Goal: Task Accomplishment & Management: Use online tool/utility

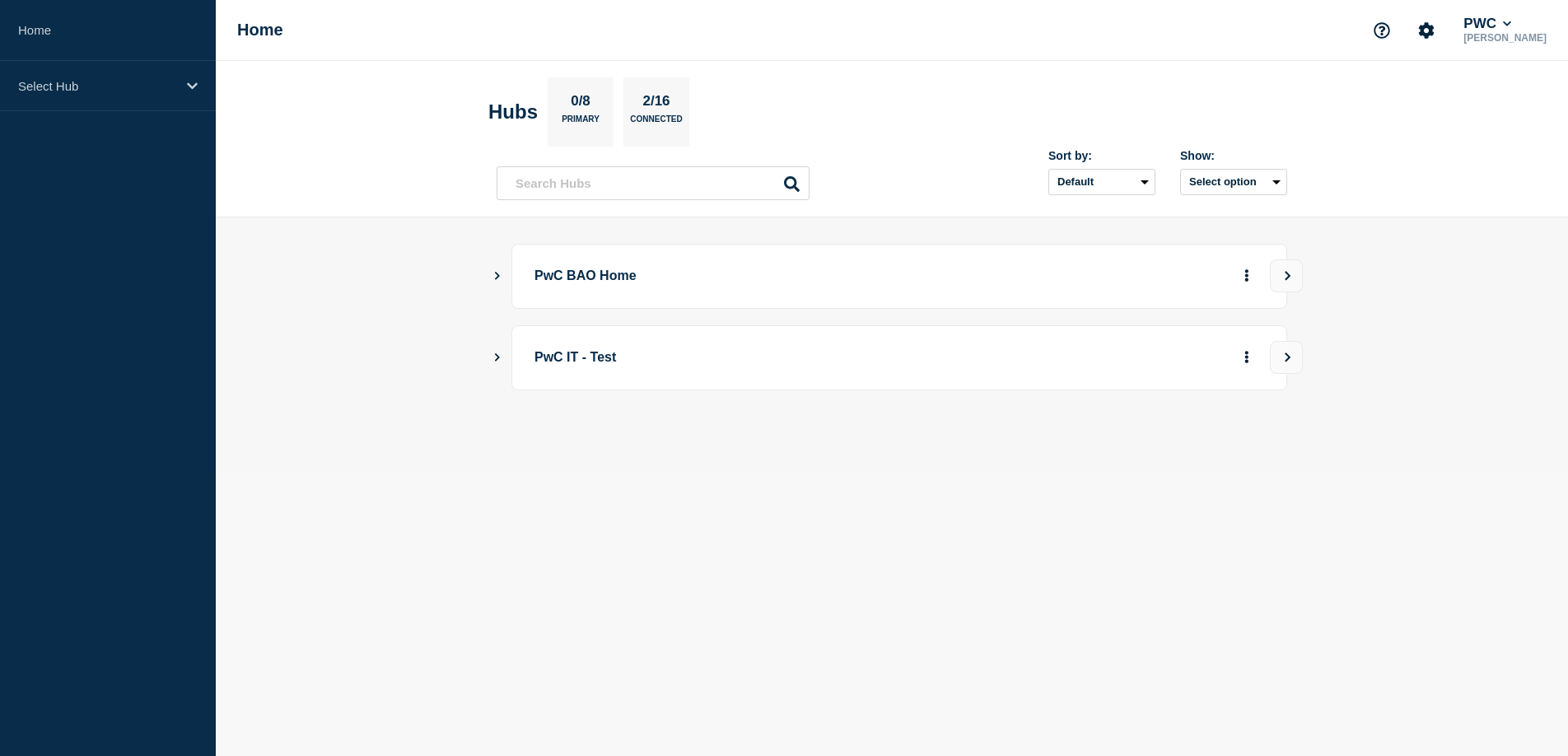
click at [497, 274] on icon "Show Connected Hubs" at bounding box center [497, 275] width 11 height 8
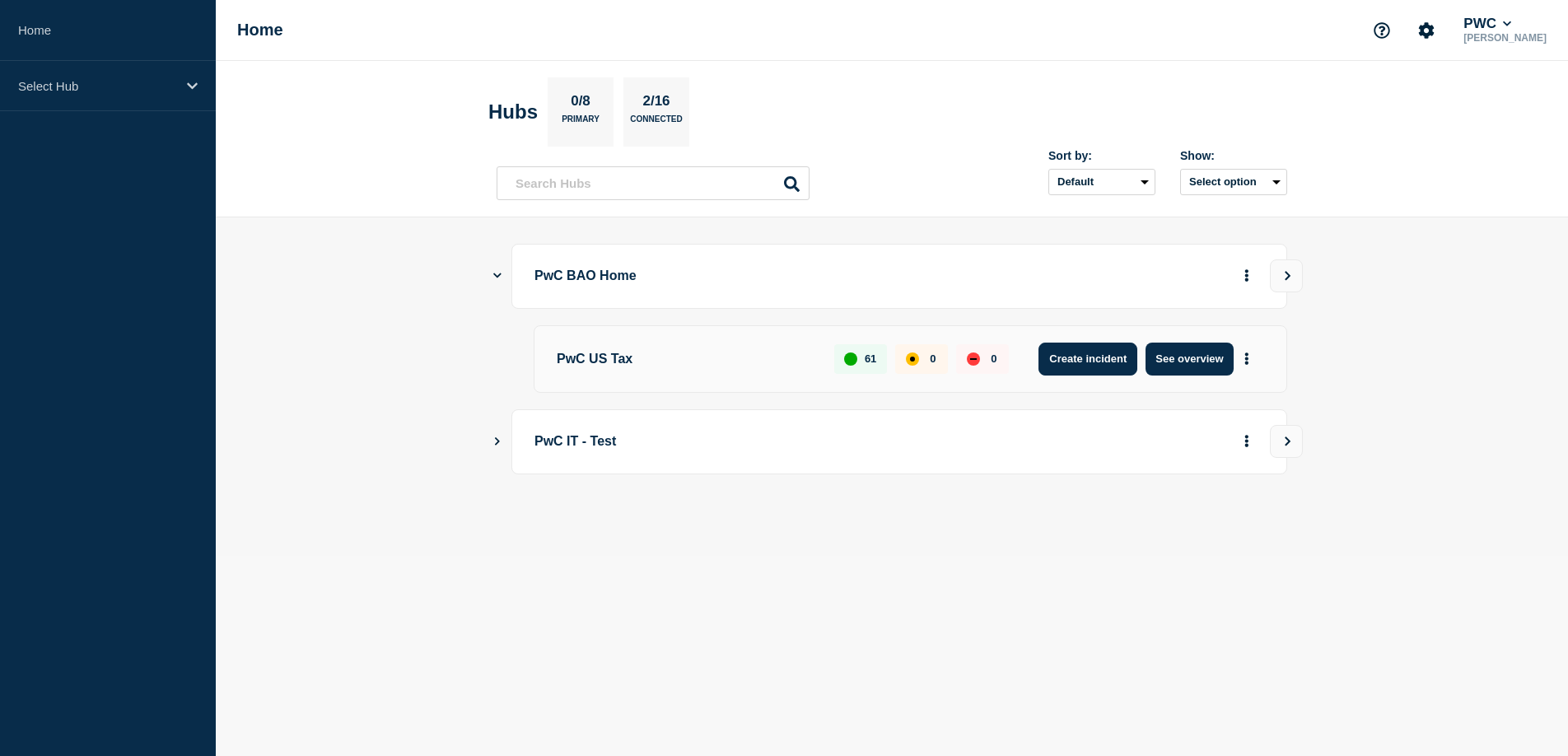
click at [1104, 355] on button "Create incident" at bounding box center [1088, 359] width 98 height 33
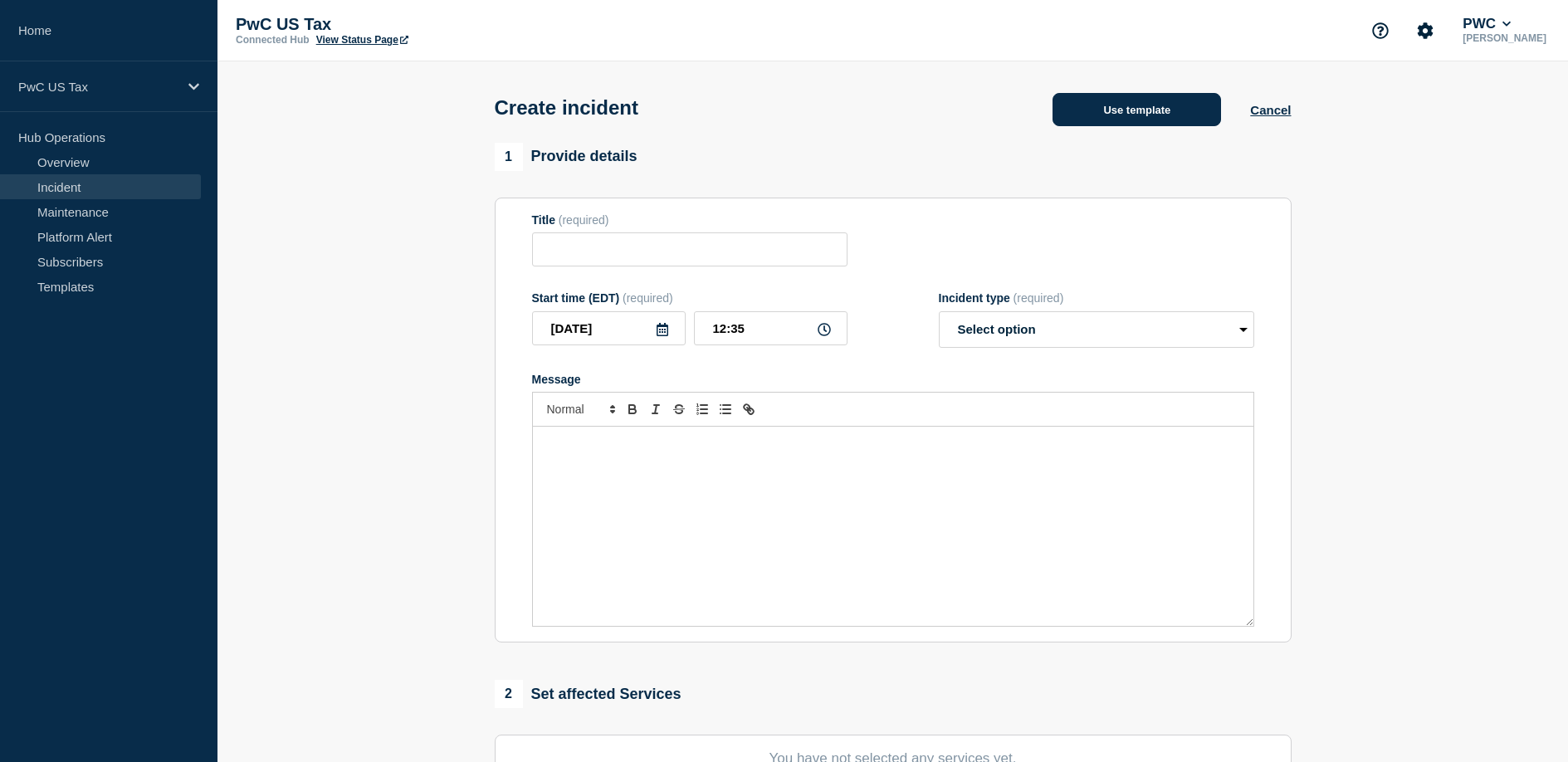
click at [1158, 101] on button "Use template" at bounding box center [1136, 109] width 169 height 33
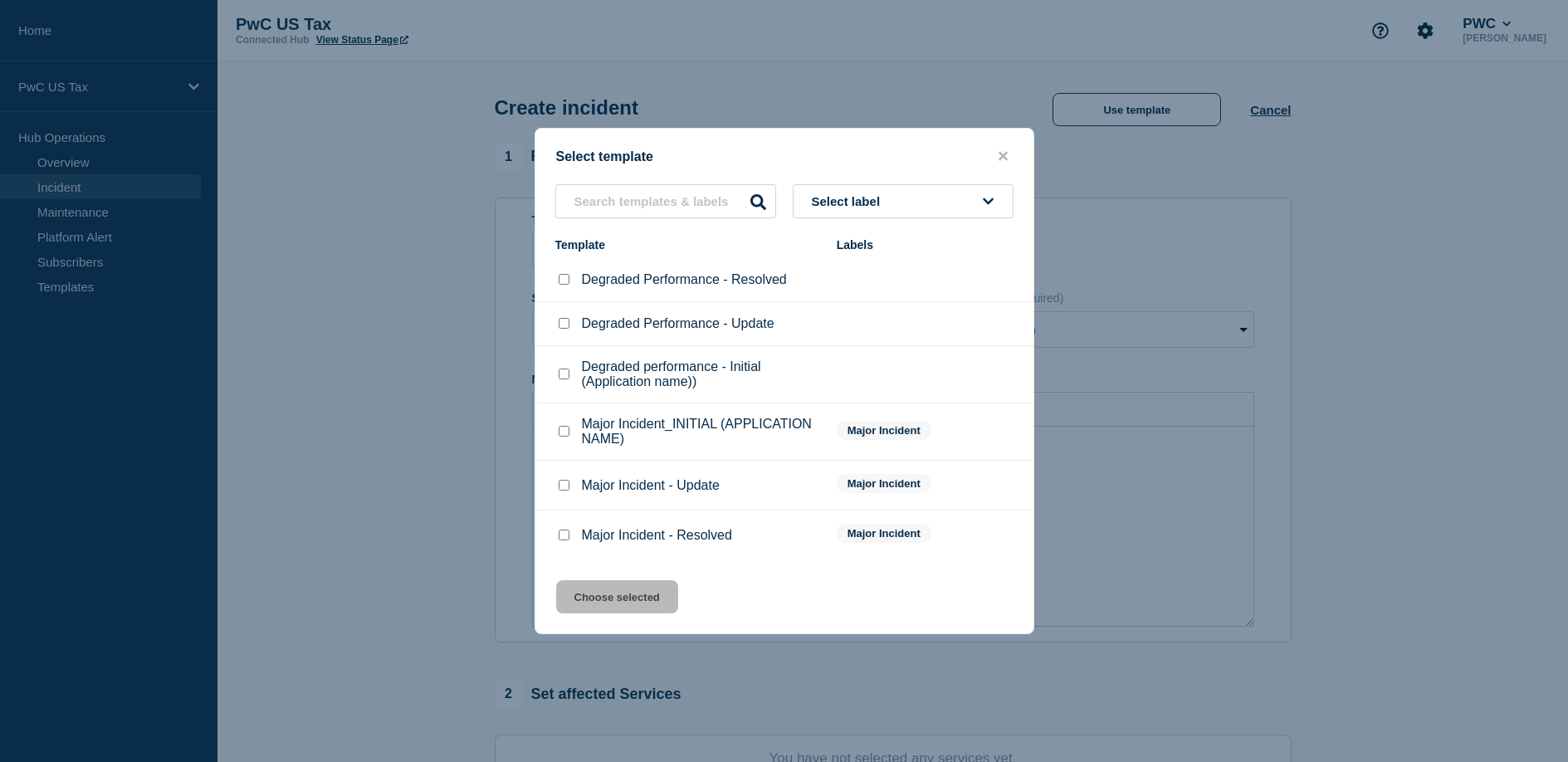
click at [716, 440] on p "Major Incident_INITIAL (APPLICATION NAME)" at bounding box center [700, 431] width 239 height 29
click at [566, 437] on input "Major Incident_INITIAL (APPLICATION NAME) checkbox" at bounding box center [564, 431] width 11 height 11
checkbox input "true"
click at [639, 608] on button "Choose selected" at bounding box center [617, 596] width 122 height 33
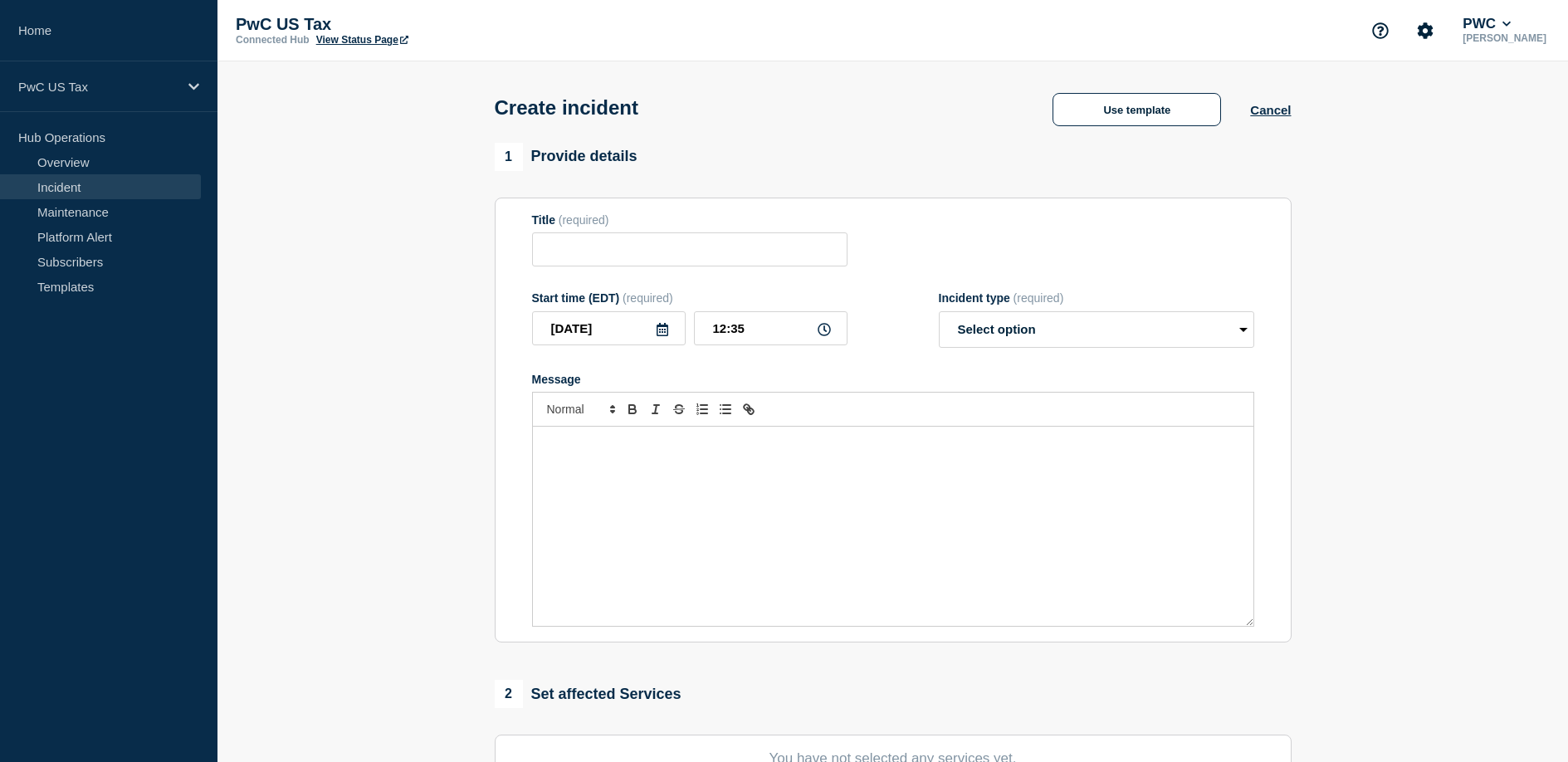
type input "Major Incident_INITIAL (APPLICATION NAME)"
select select "investigating"
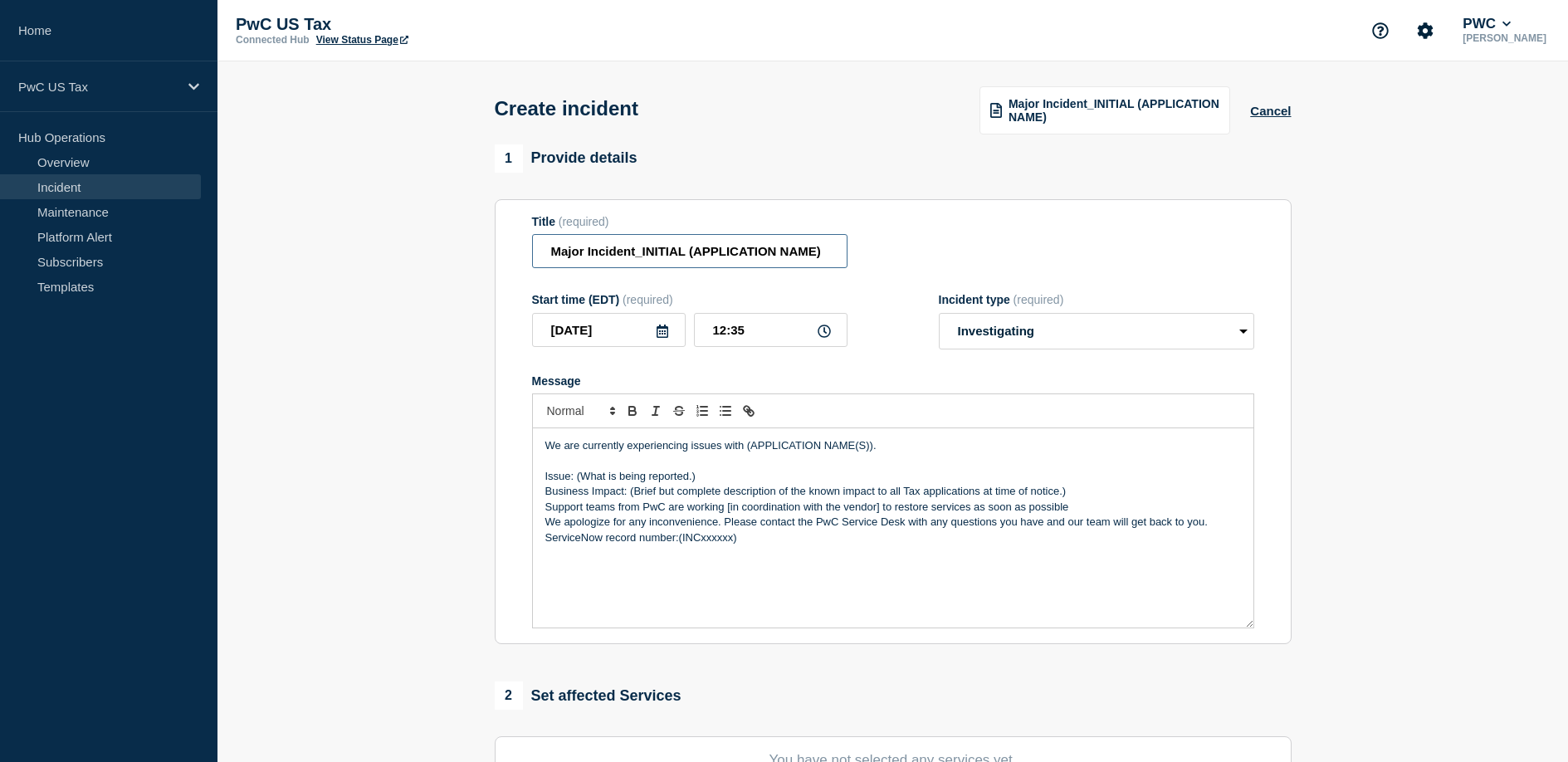
drag, startPoint x: 686, startPoint y: 261, endPoint x: 829, endPoint y: 261, distance: 143.0
click at [829, 261] on input "Major Incident_INITIAL (APPLICATION NAME)" at bounding box center [690, 251] width 315 height 34
